Goal: Obtain resource: Download file/media

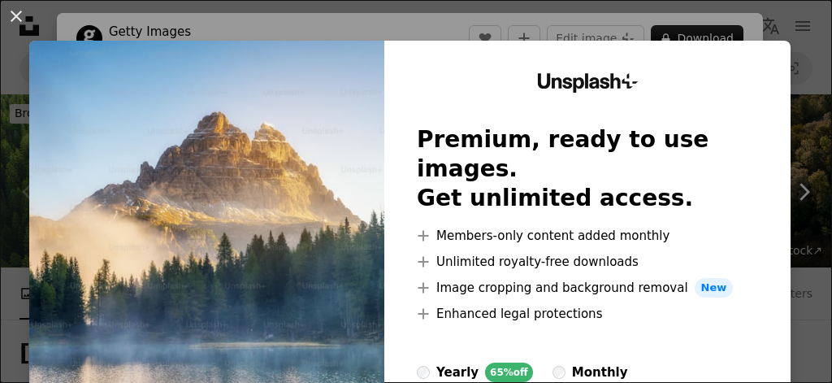
scroll to position [325, 0]
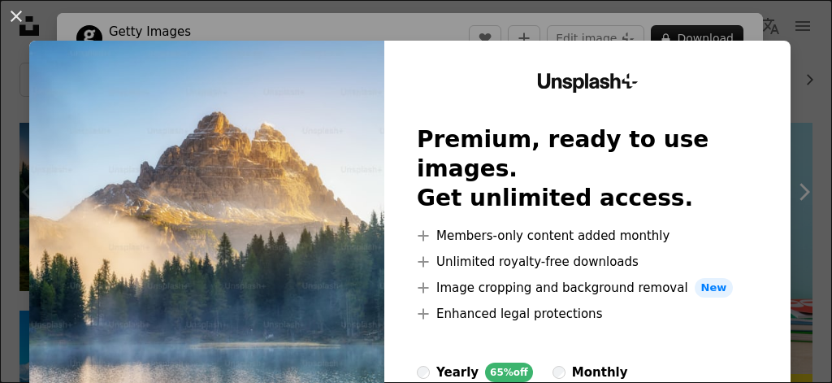
click at [262, 136] on img at bounding box center [206, 299] width 355 height 517
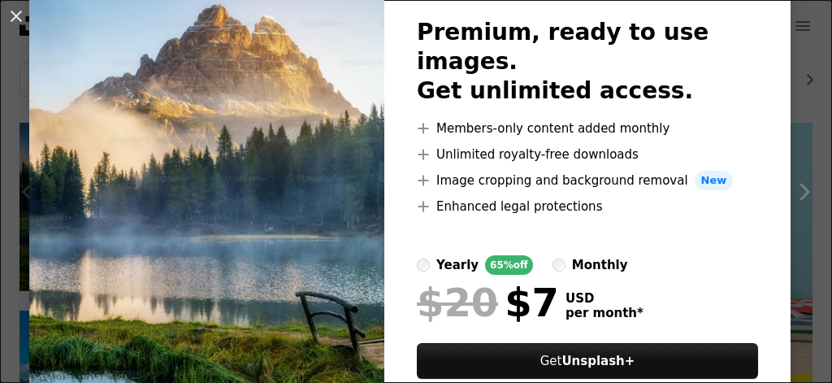
scroll to position [106, 0]
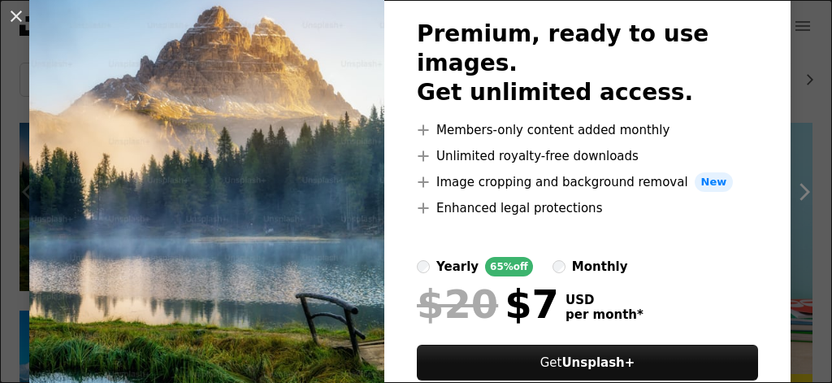
click at [232, 310] on img at bounding box center [206, 193] width 355 height 517
click at [14, 13] on button "An X shape" at bounding box center [17, 17] width 20 height 20
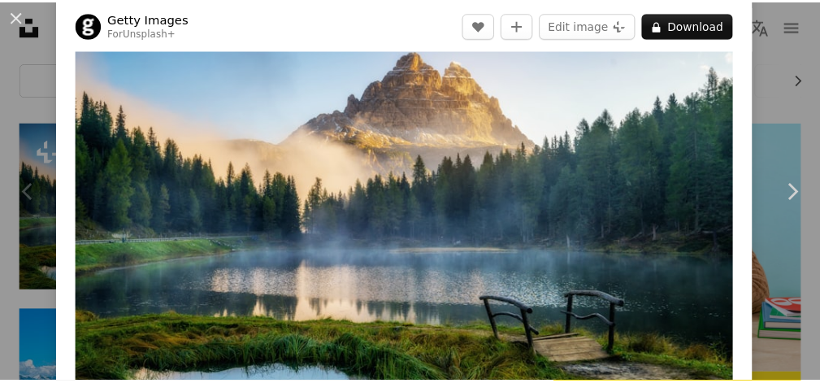
scroll to position [81, 0]
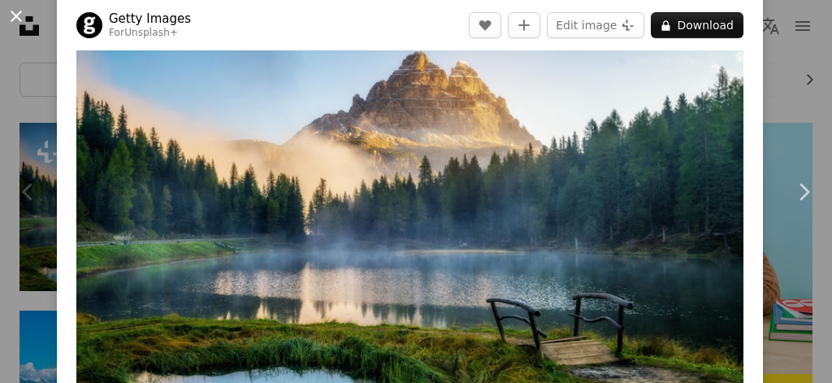
click at [12, 11] on button "An X shape" at bounding box center [17, 17] width 20 height 20
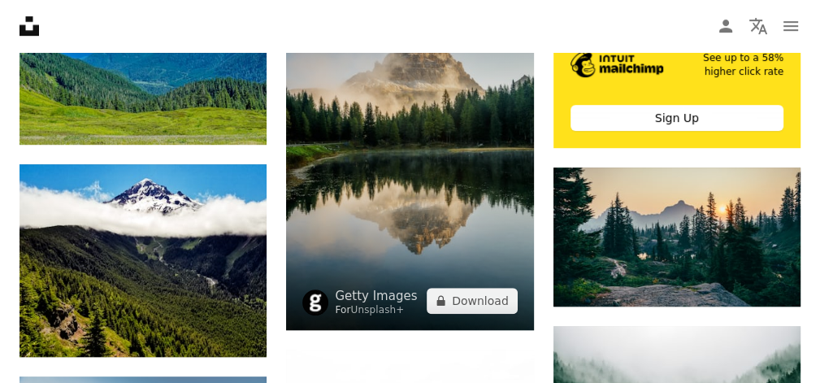
scroll to position [731, 0]
